Goal: Task Accomplishment & Management: Manage account settings

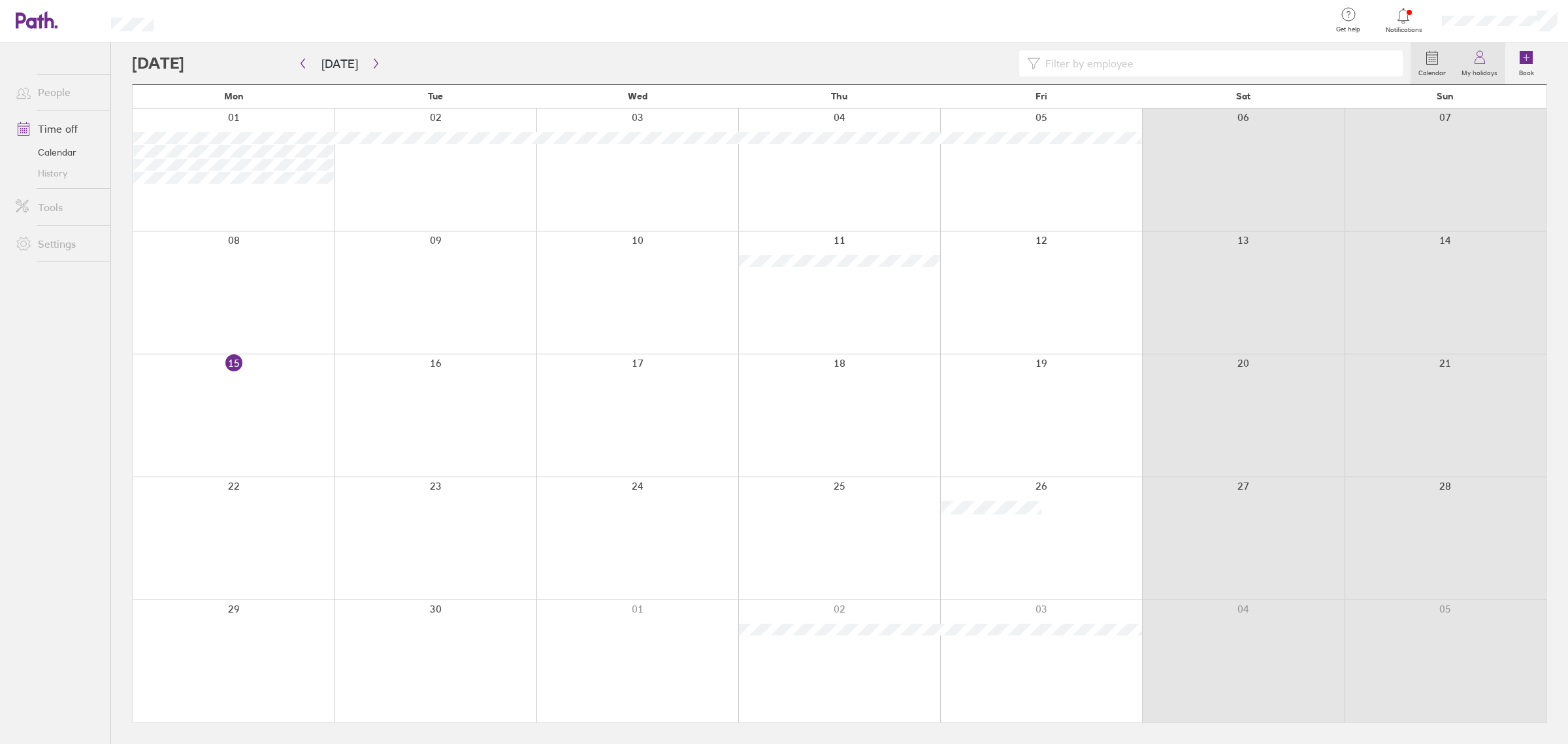
click at [1473, 62] on icon at bounding box center [1479, 58] width 16 height 16
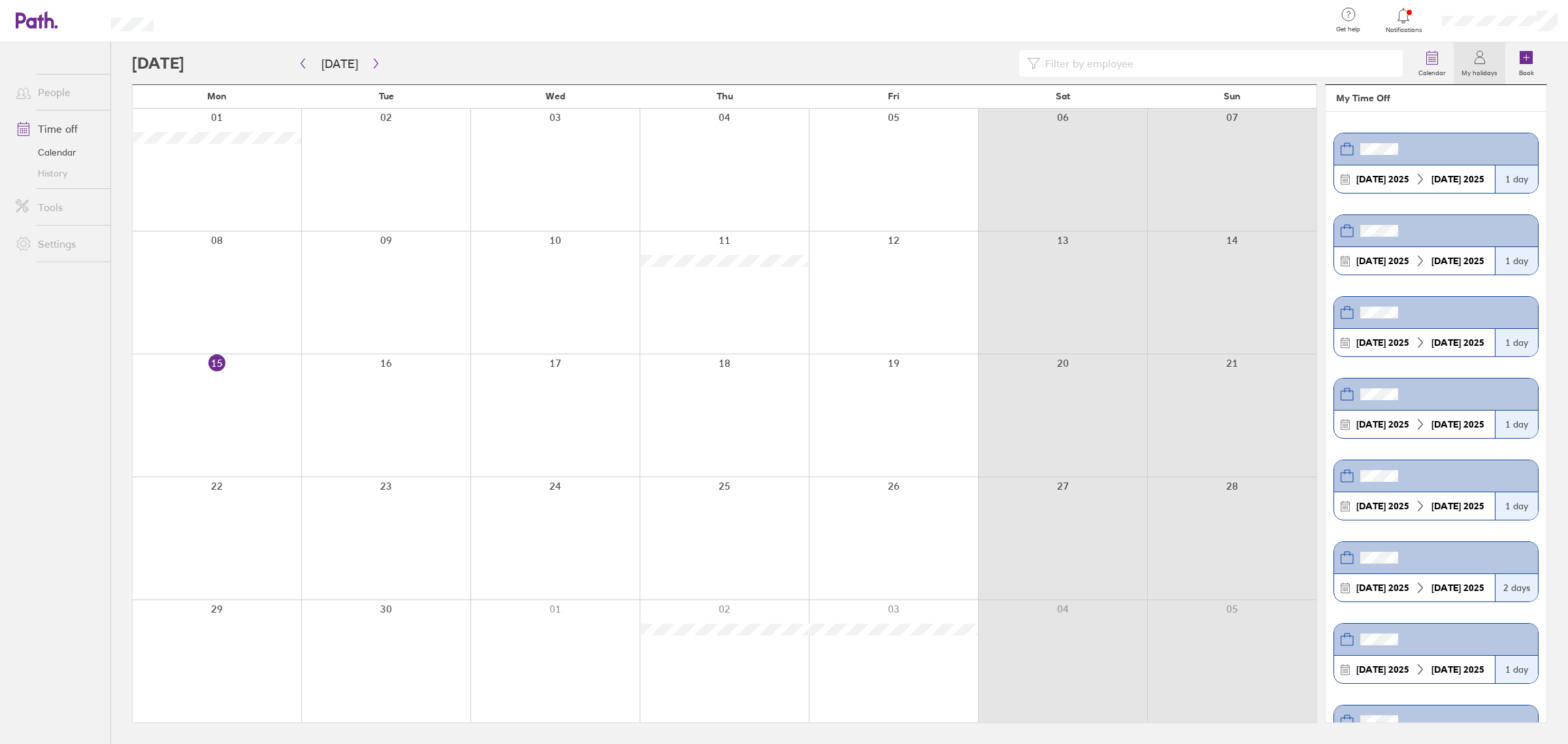
click at [81, 132] on link "Time off" at bounding box center [58, 129] width 105 height 26
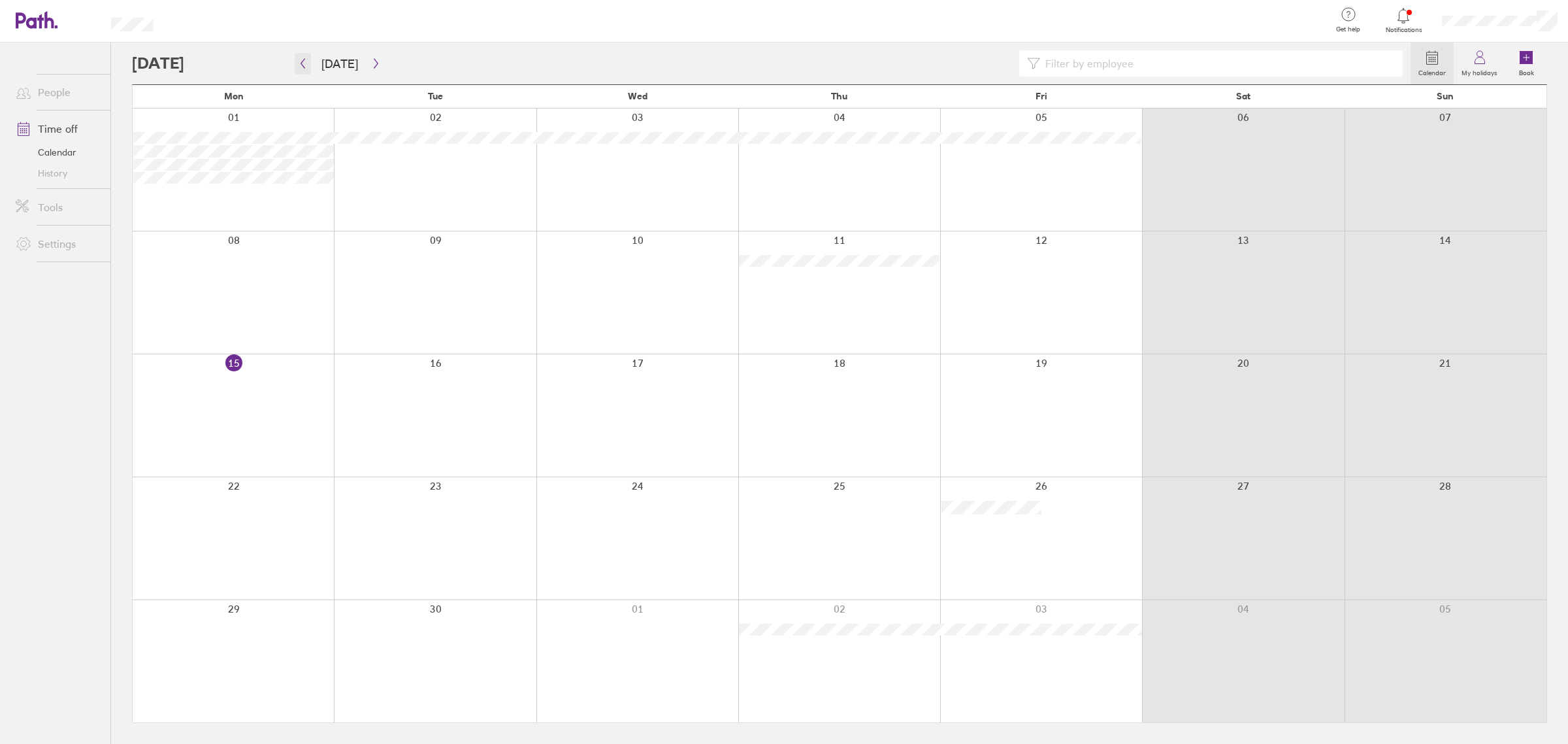
click at [308, 65] on button "button" at bounding box center [303, 63] width 17 height 22
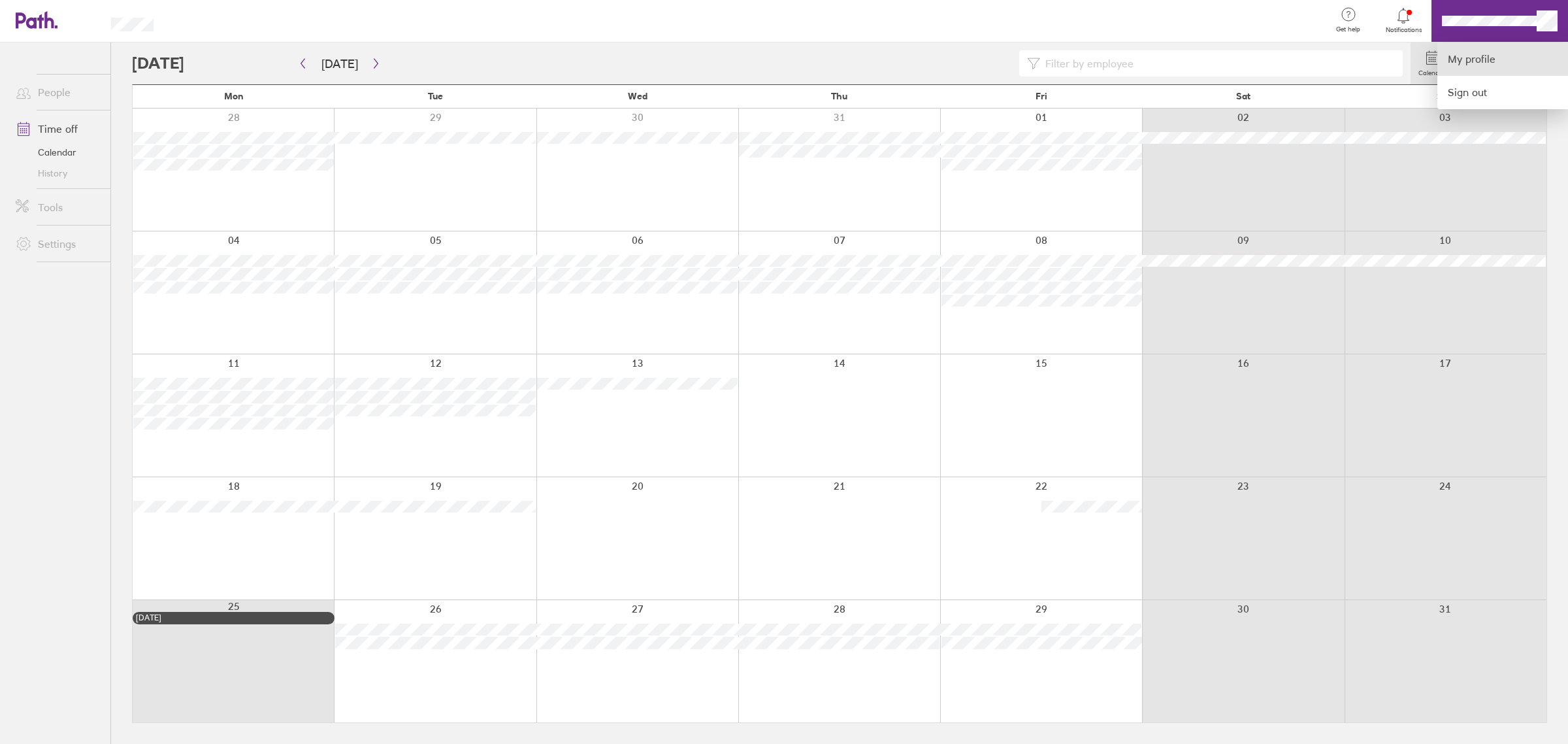
click at [1494, 65] on link "My profile" at bounding box center [1502, 59] width 131 height 33
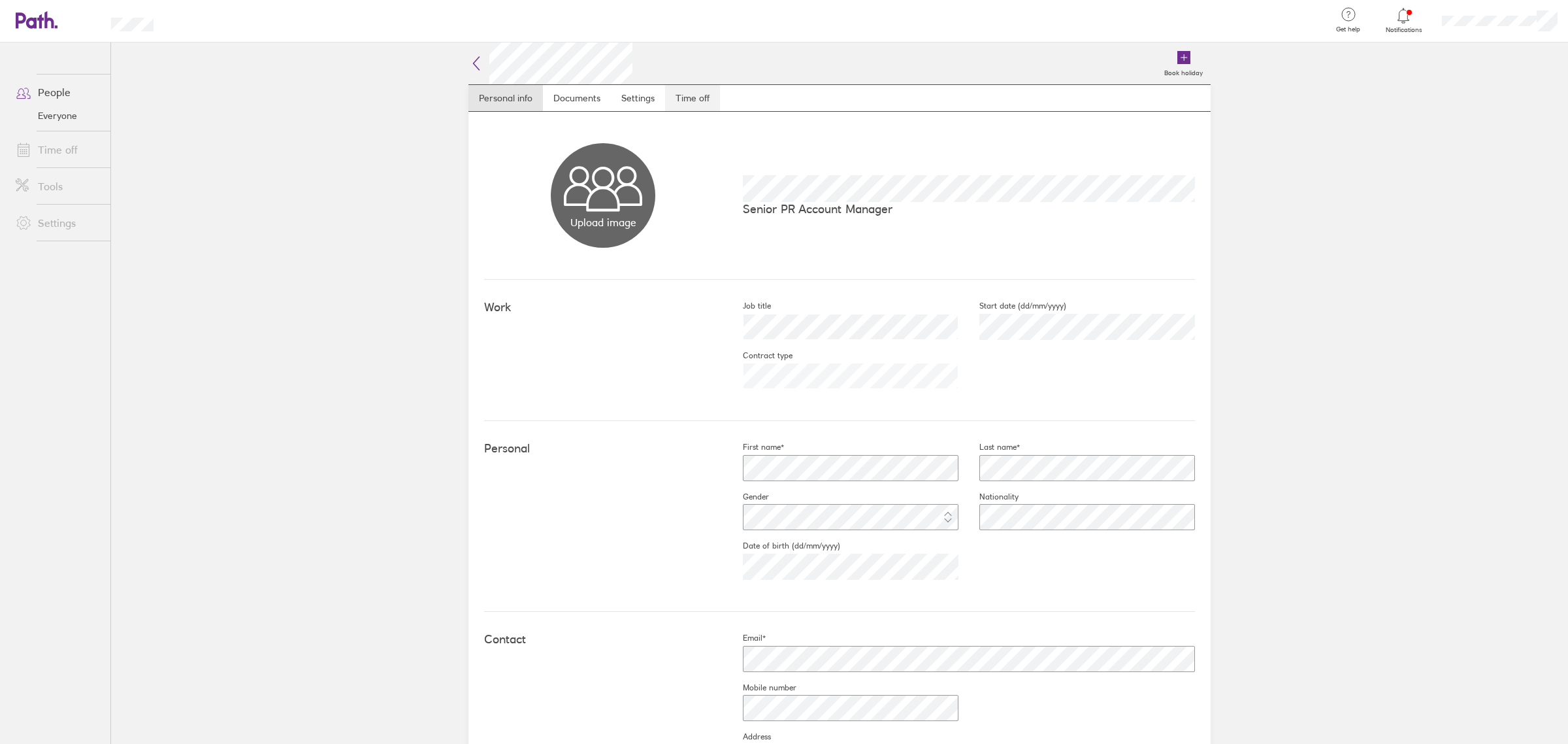
click at [698, 93] on link "Time off" at bounding box center [692, 98] width 54 height 26
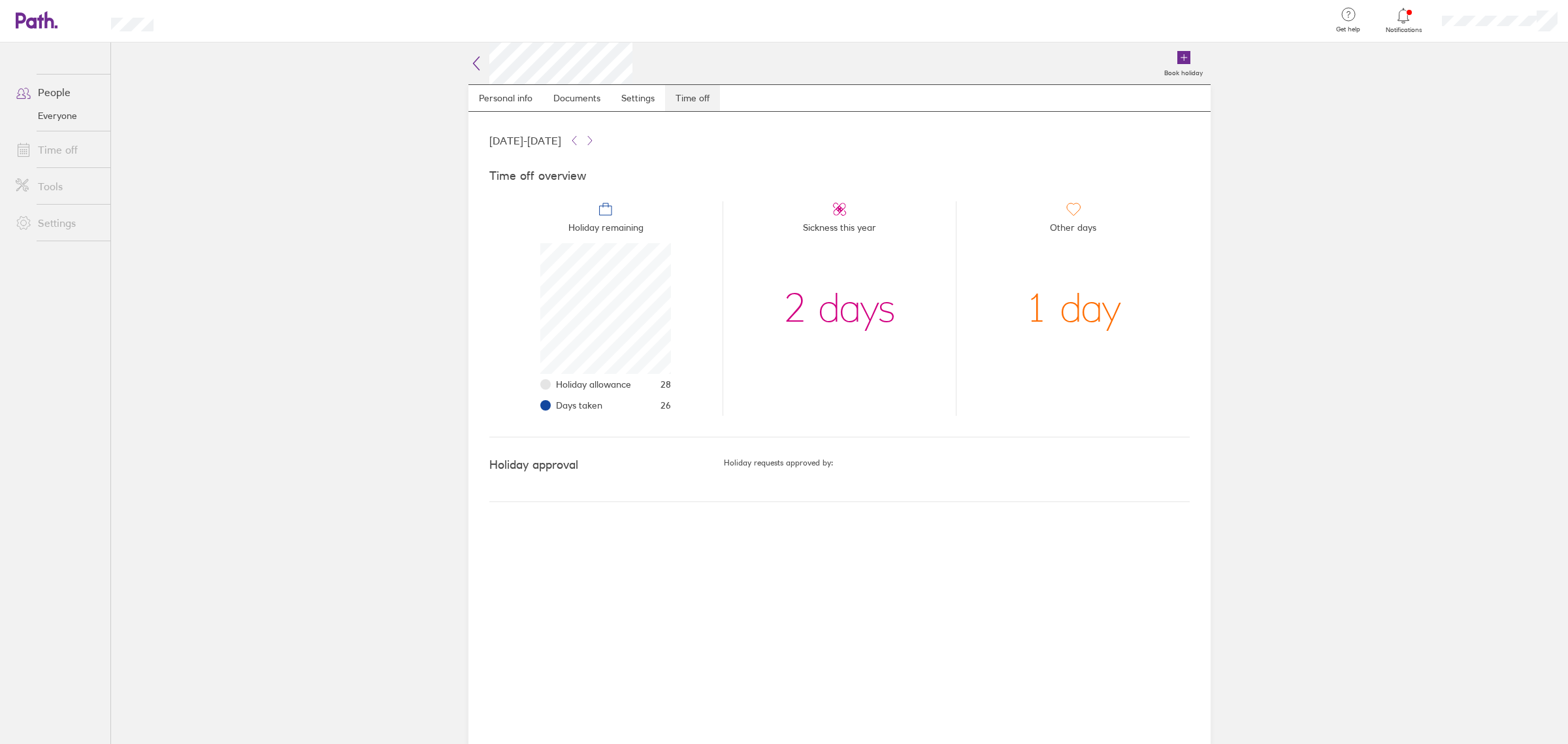
scroll to position [131, 131]
click at [635, 98] on link "Settings" at bounding box center [638, 98] width 54 height 26
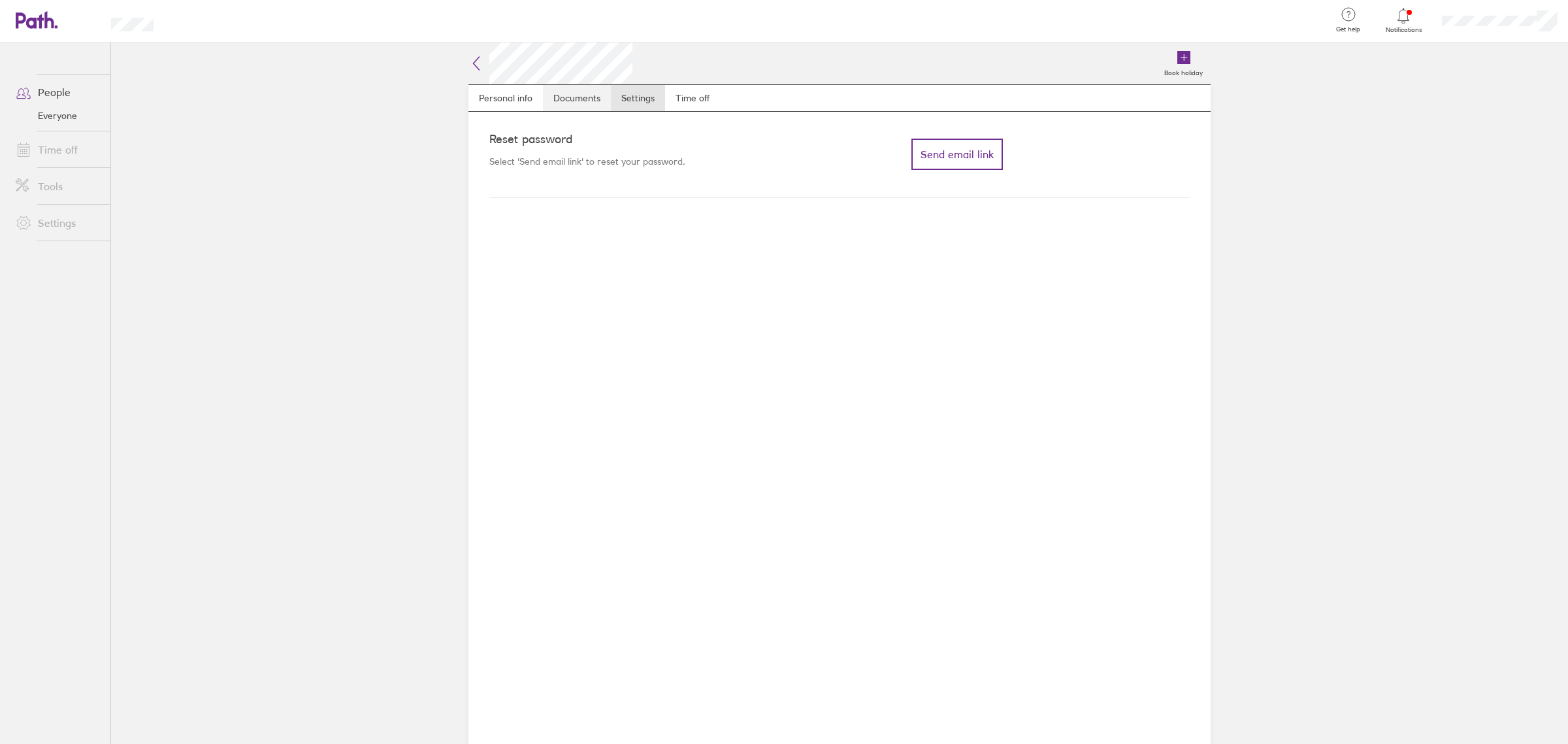
click at [552, 111] on link "Documents" at bounding box center [576, 98] width 68 height 26
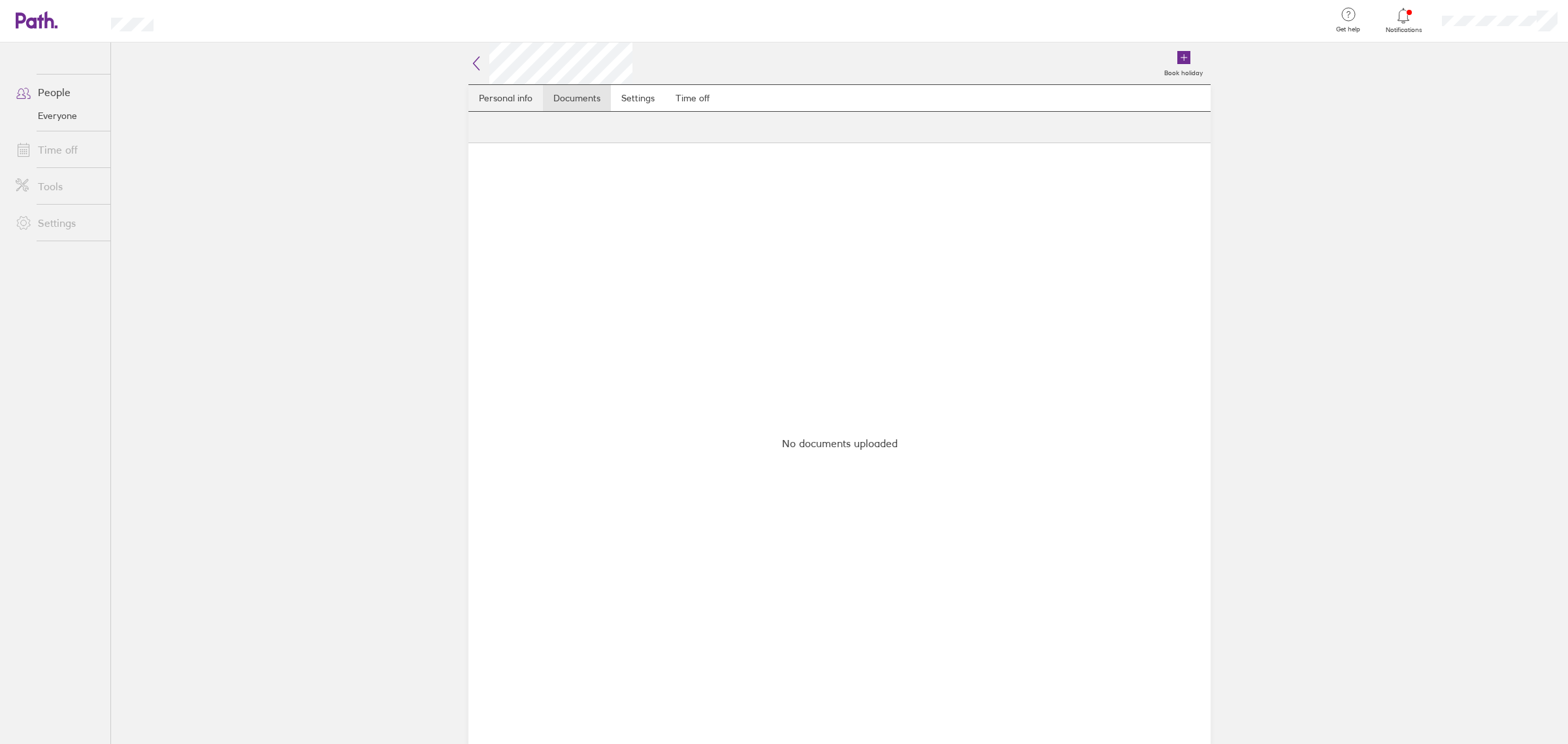
click at [495, 101] on link "Personal info" at bounding box center [505, 98] width 75 height 26
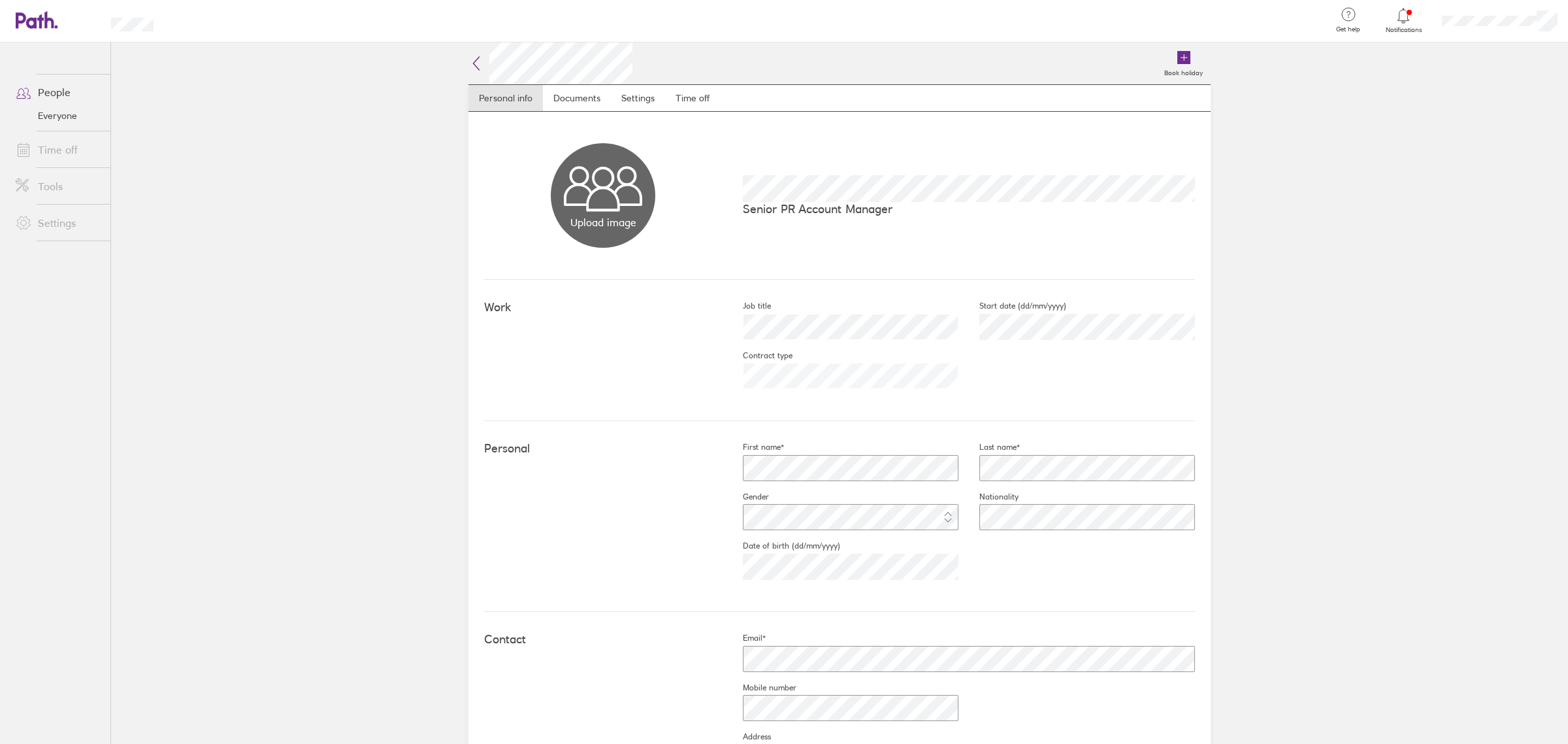
click at [468, 70] on icon at bounding box center [476, 63] width 16 height 16
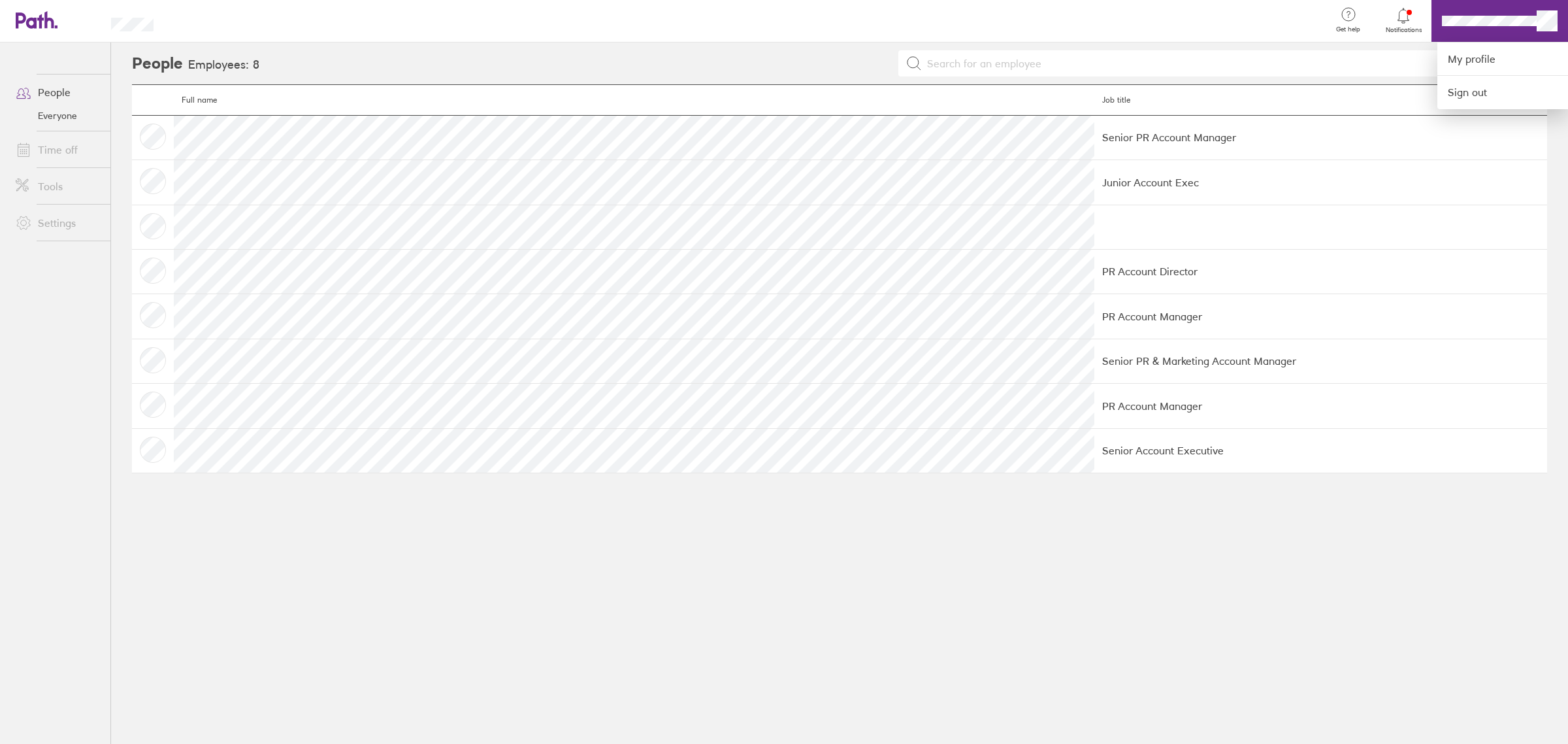
click at [68, 110] on div at bounding box center [784, 372] width 1568 height 744
click at [57, 112] on link "Everyone" at bounding box center [58, 116] width 105 height 21
click at [54, 85] on link "People" at bounding box center [58, 92] width 105 height 26
click at [1503, 44] on link "My profile" at bounding box center [1502, 59] width 131 height 33
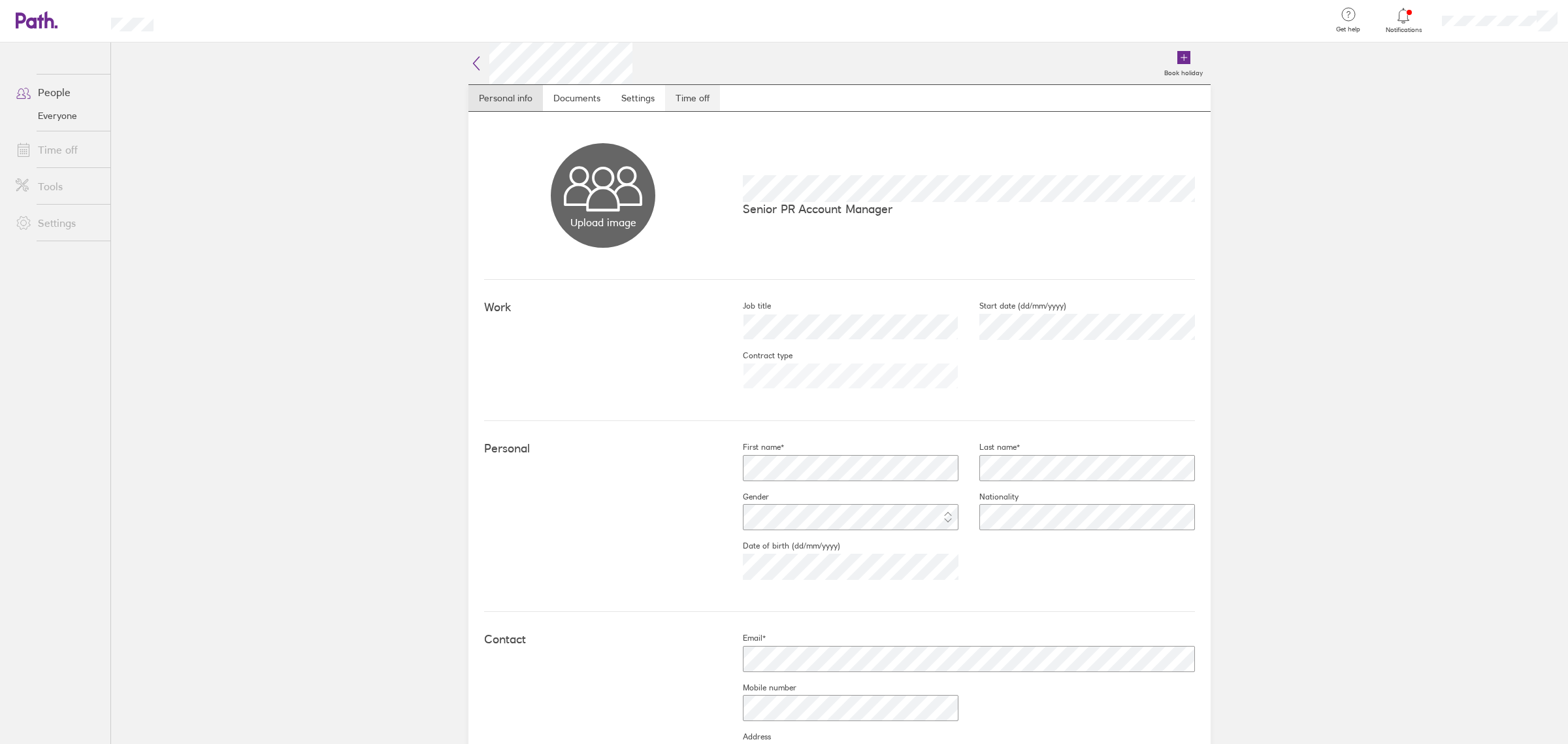
click at [706, 101] on link "Time off" at bounding box center [692, 98] width 54 height 26
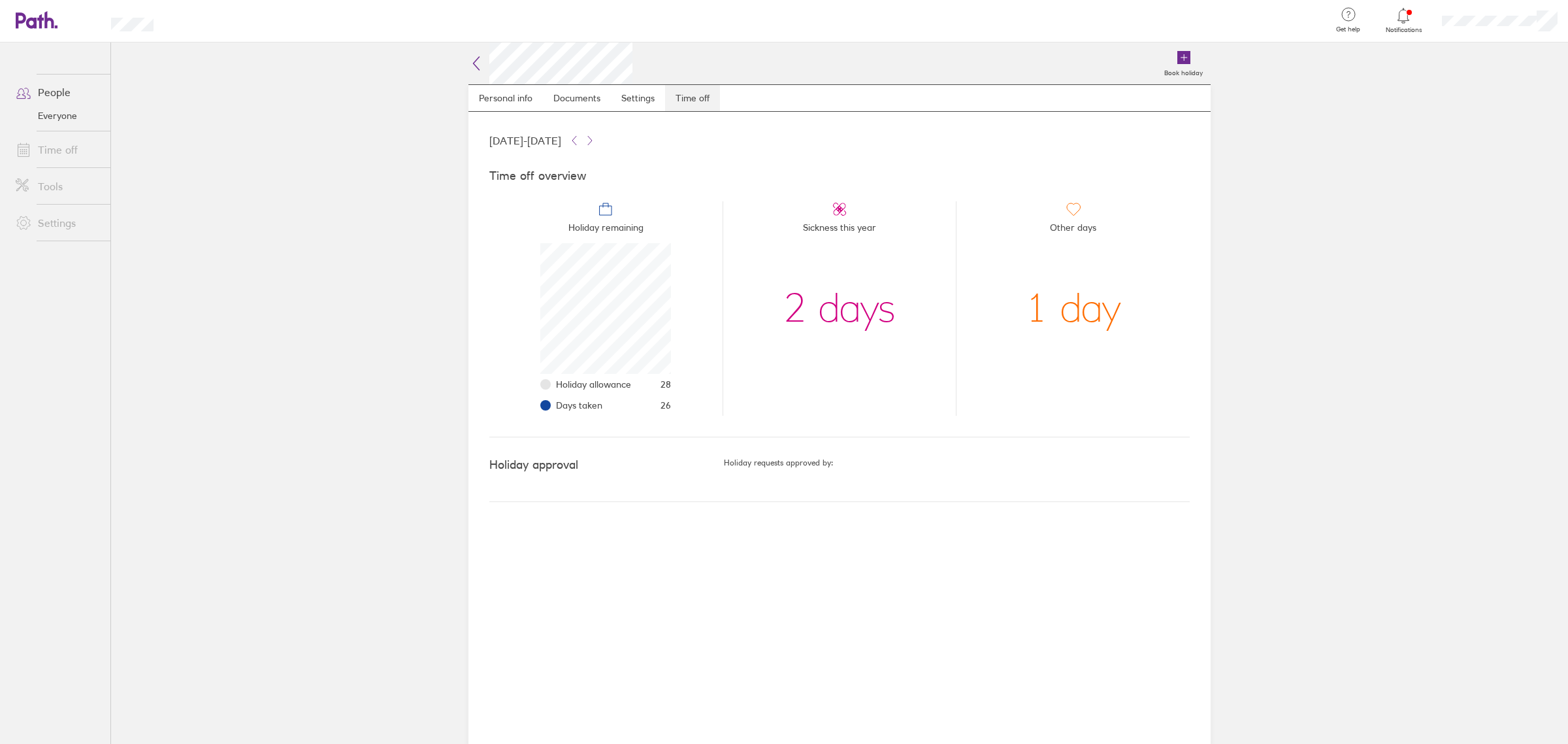
scroll to position [131, 131]
click at [56, 90] on link "People" at bounding box center [58, 92] width 105 height 26
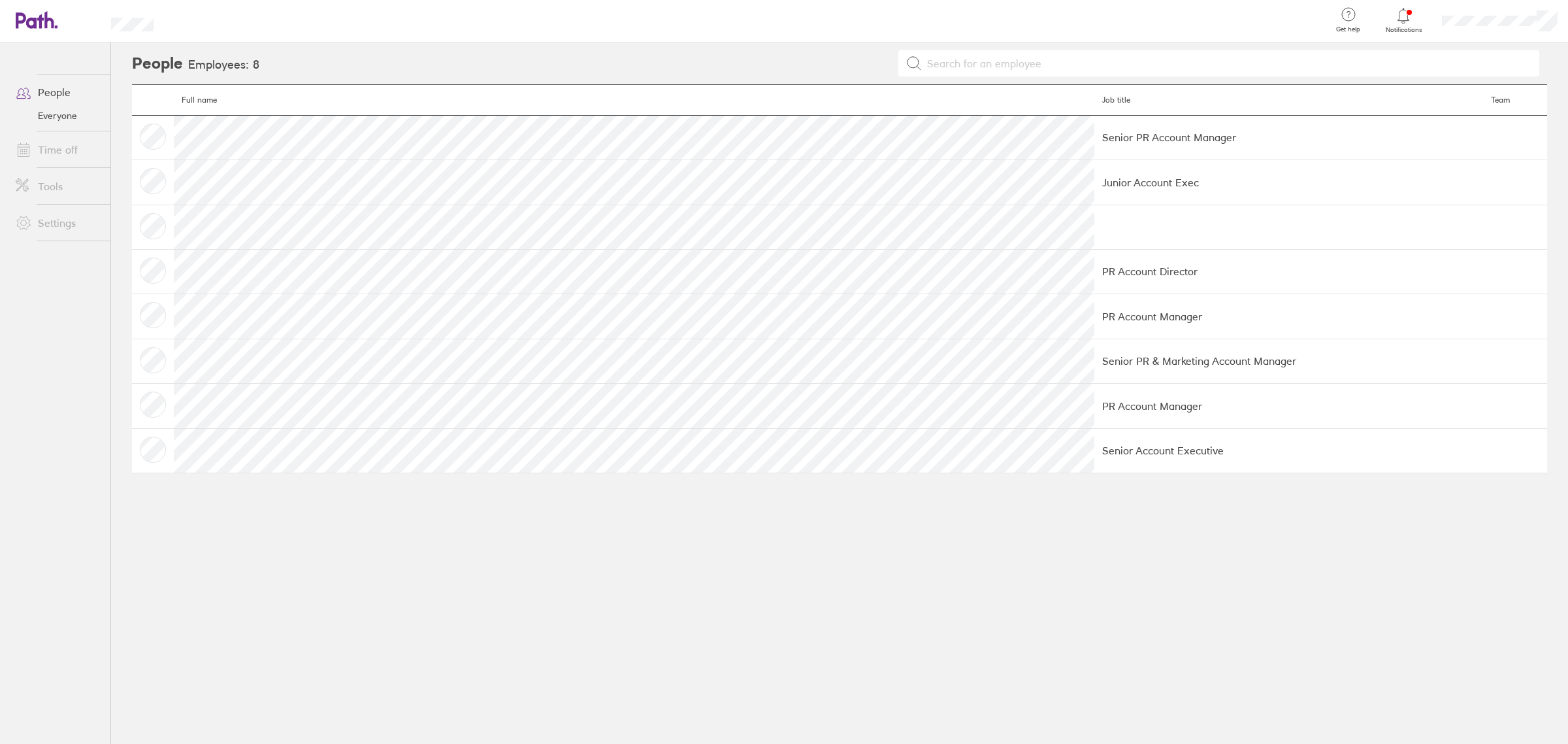
click at [41, 119] on link "Everyone" at bounding box center [58, 116] width 105 height 21
click at [70, 116] on link "Everyone" at bounding box center [58, 116] width 105 height 21
click at [168, 26] on header "Get help FAQs Contact us Notifications My profile Sign out" at bounding box center [784, 21] width 1568 height 42
click at [0, 23] on header "Get help FAQs Contact us Notifications My profile Sign out" at bounding box center [784, 21] width 1568 height 42
click at [25, 15] on icon at bounding box center [30, 20] width 28 height 16
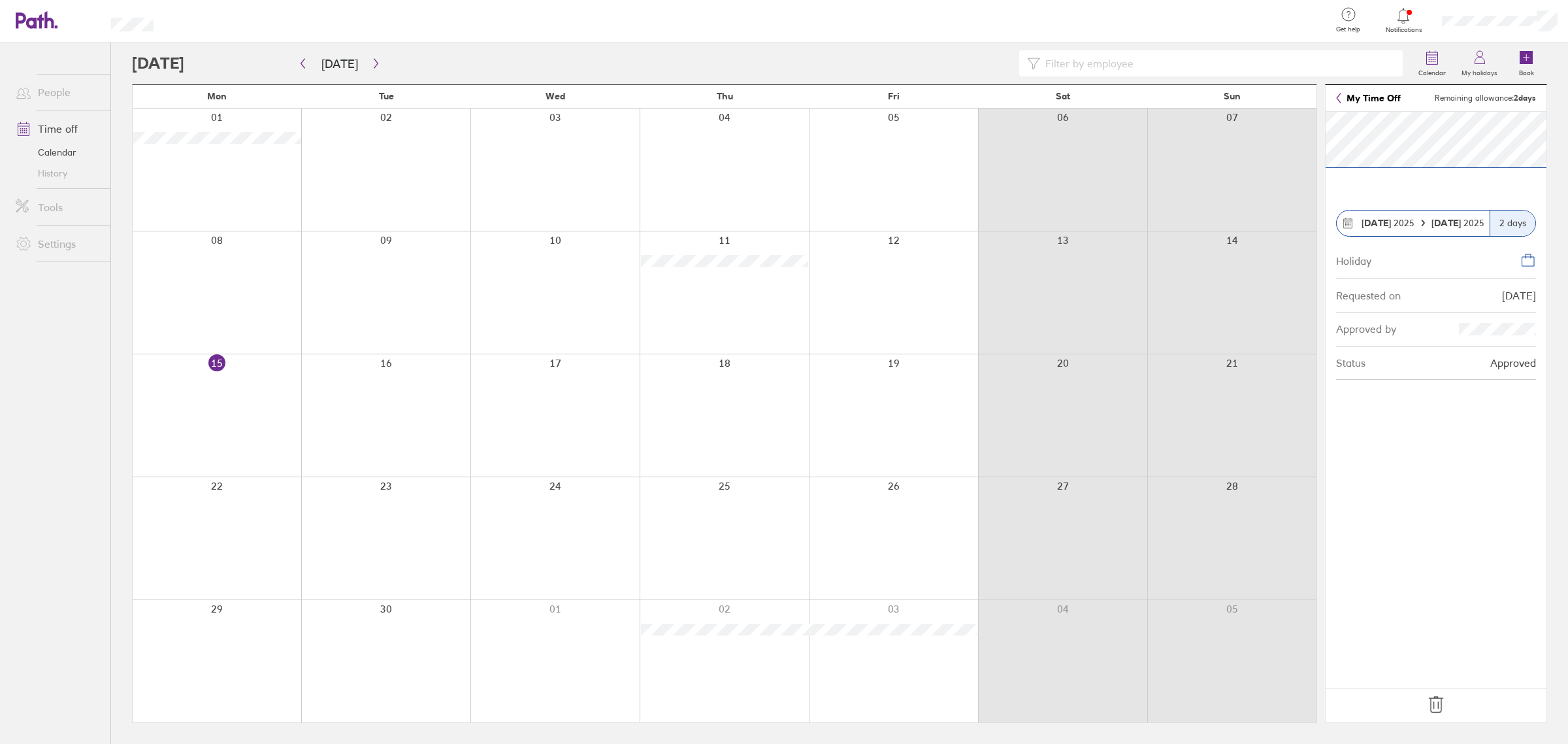
click at [1435, 700] on icon at bounding box center [1435, 704] width 21 height 21
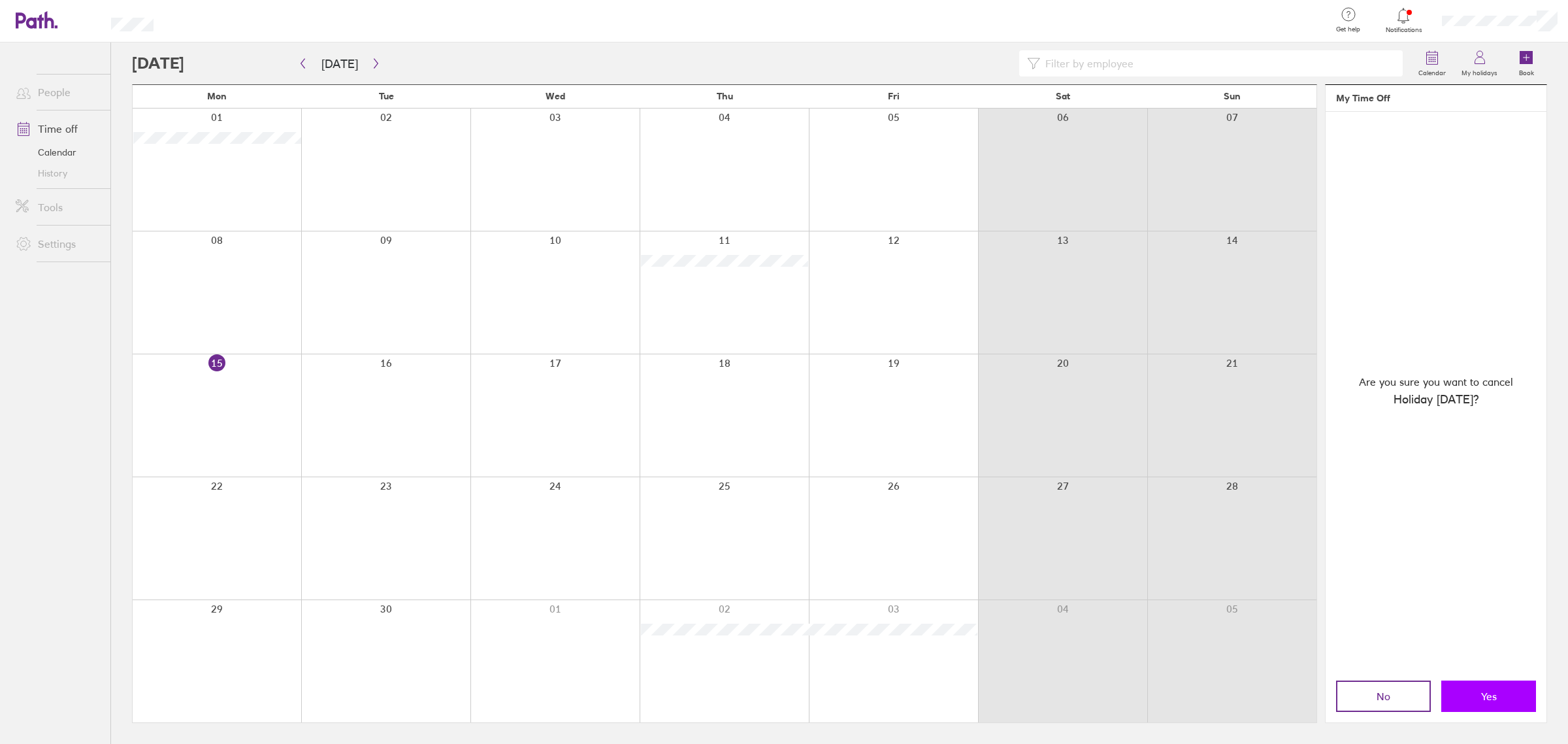
click at [1480, 694] on button "Yes" at bounding box center [1488, 697] width 95 height 32
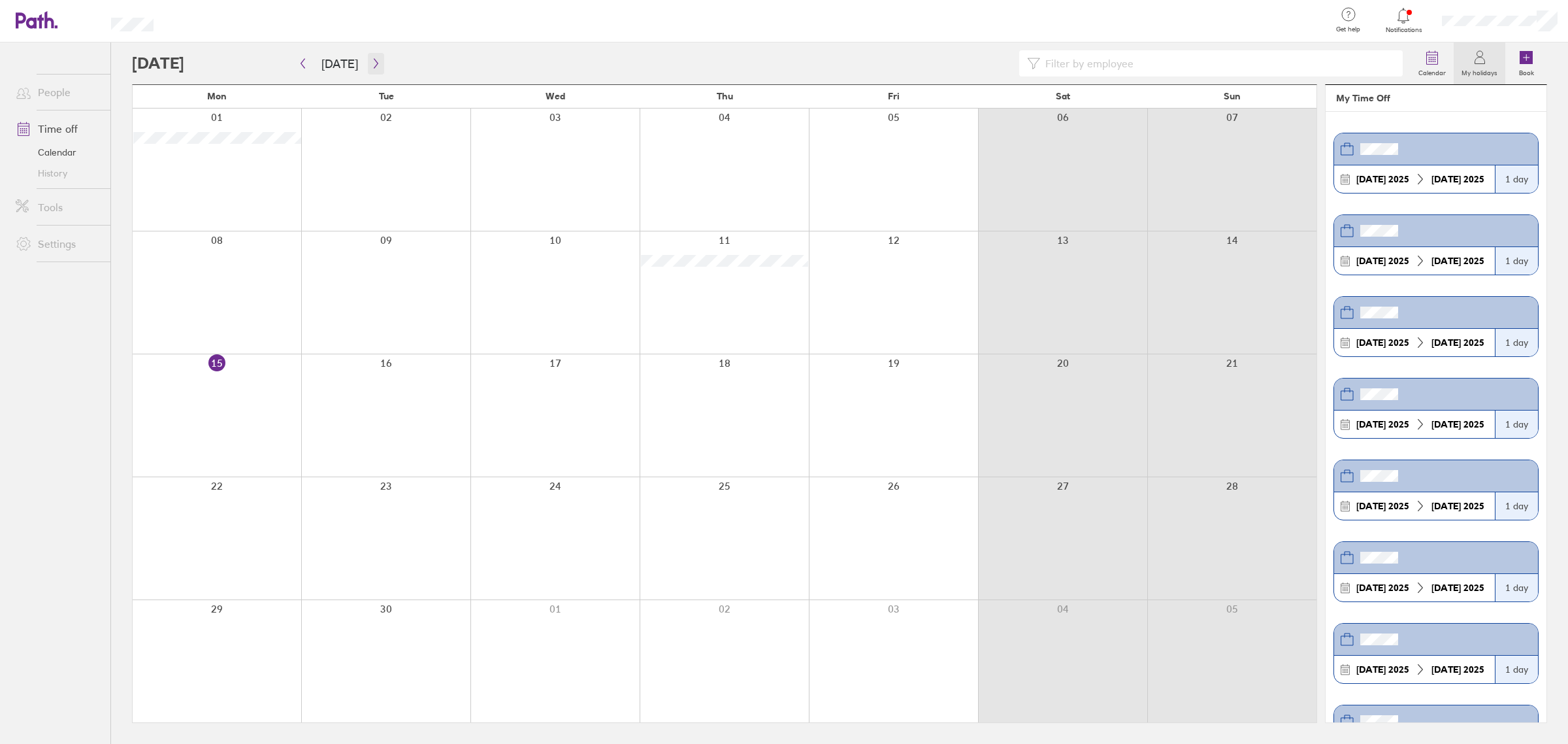
click at [368, 69] on button "button" at bounding box center [376, 63] width 17 height 22
click at [240, 290] on div at bounding box center [217, 292] width 169 height 122
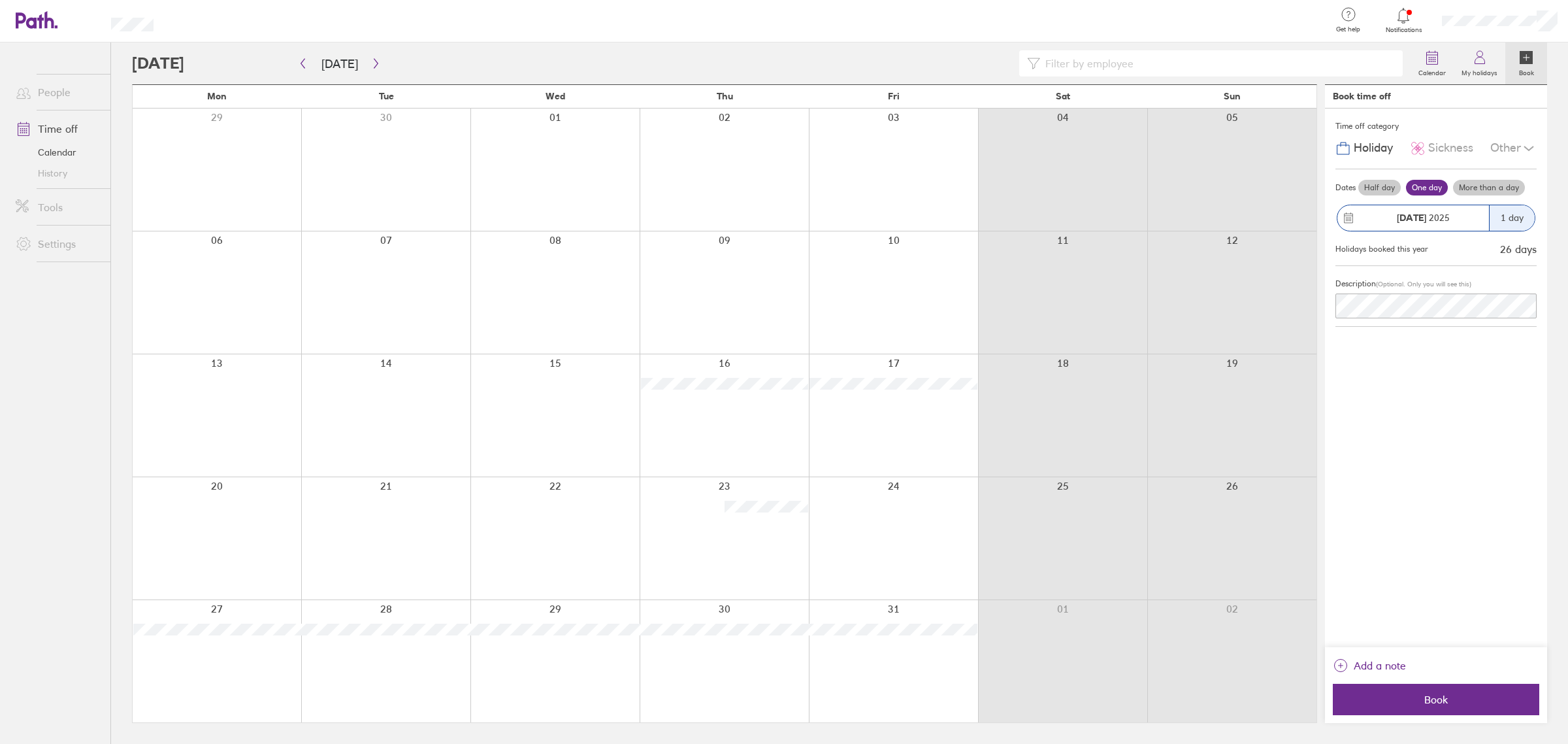
click at [1500, 192] on label "More than a day" at bounding box center [1489, 188] width 72 height 16
click at [0, 0] on input "More than a day" at bounding box center [0, 0] width 0 height 0
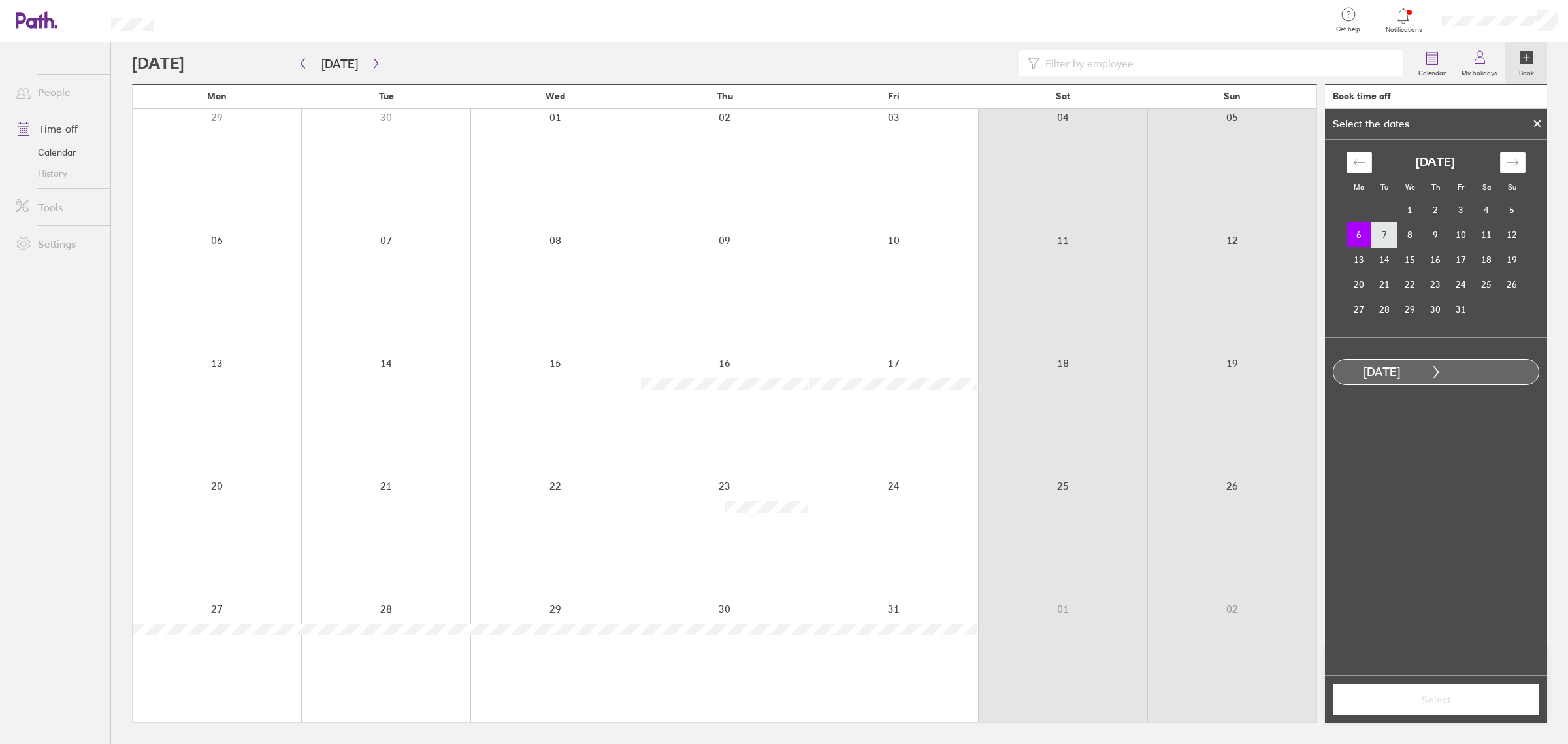
click at [1374, 234] on td "7" at bounding box center [1384, 235] width 25 height 25
click at [1485, 699] on span "Select" at bounding box center [1435, 698] width 188 height 11
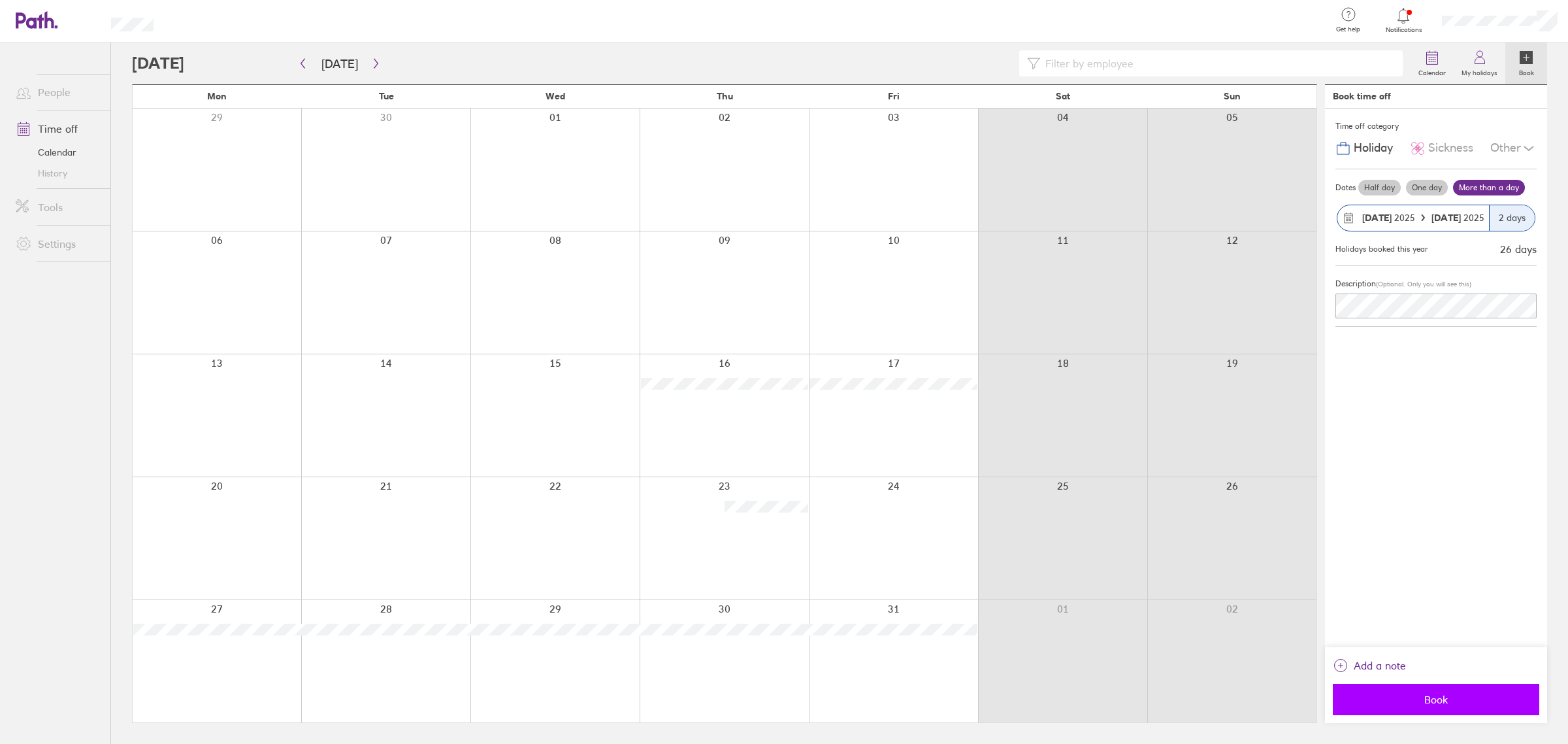
click at [1455, 701] on span "Book" at bounding box center [1435, 698] width 188 height 11
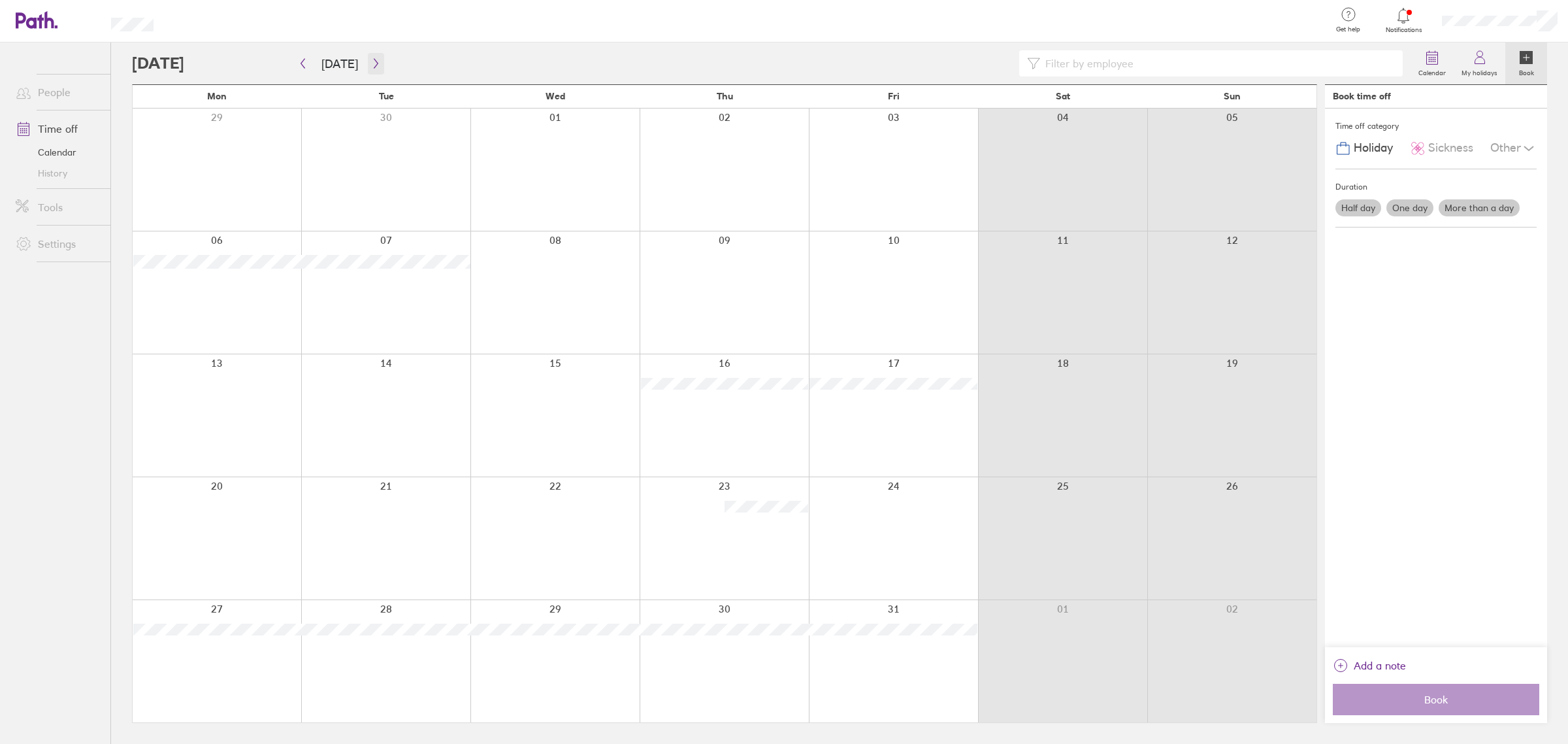
click at [371, 67] on icon "button" at bounding box center [376, 63] width 10 height 11
click at [371, 63] on icon "button" at bounding box center [376, 63] width 10 height 11
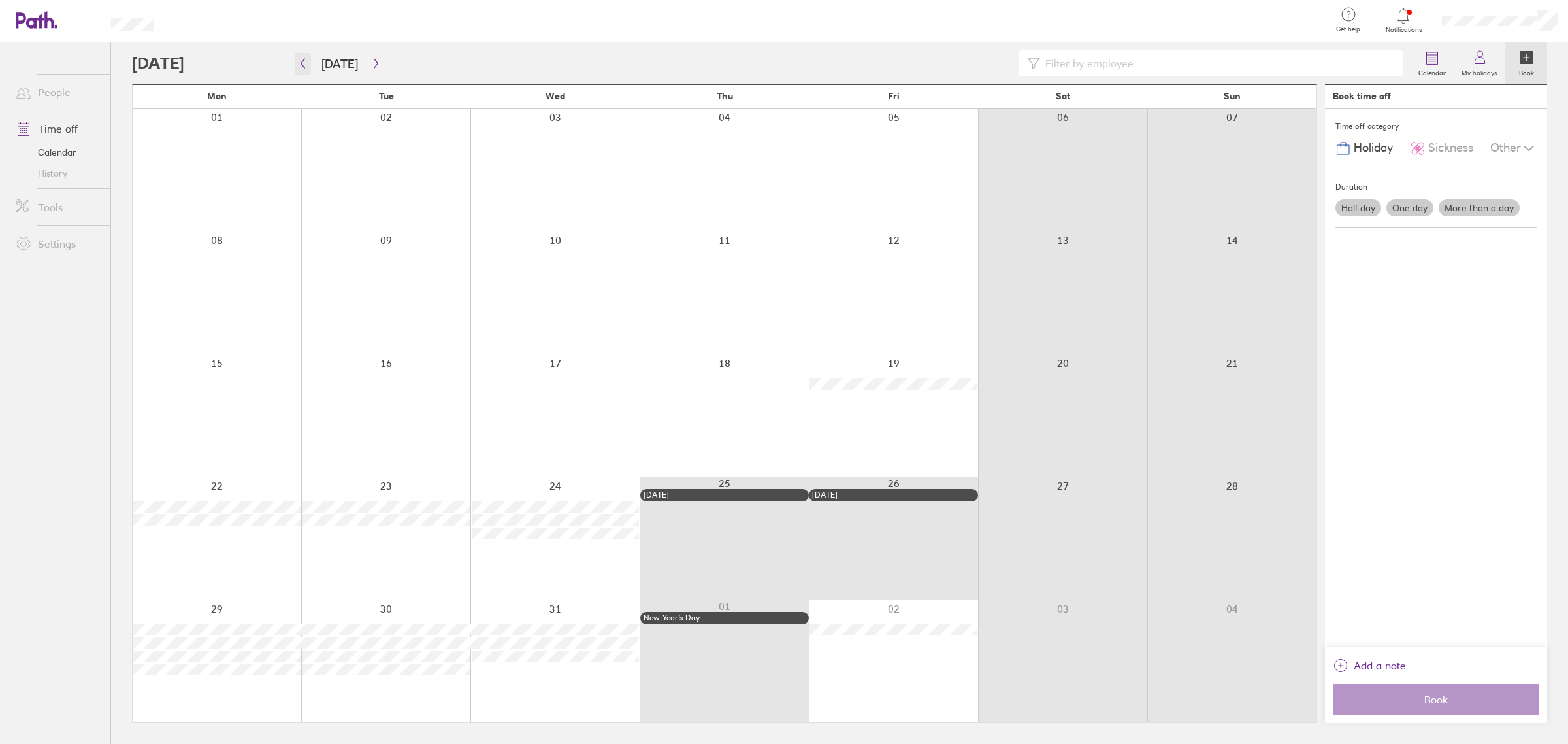
click at [307, 57] on button "button" at bounding box center [303, 63] width 17 height 22
